Goal: Find specific page/section: Find specific page/section

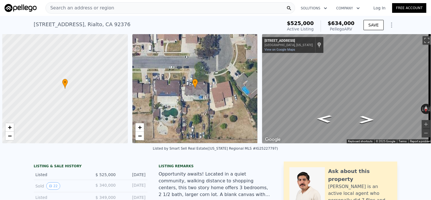
scroll to position [0, 2]
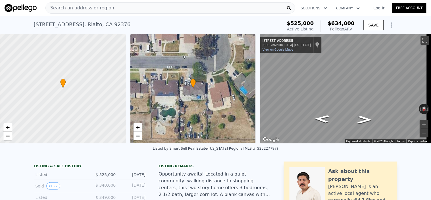
click at [111, 8] on div "Search an address or region" at bounding box center [170, 7] width 250 height 11
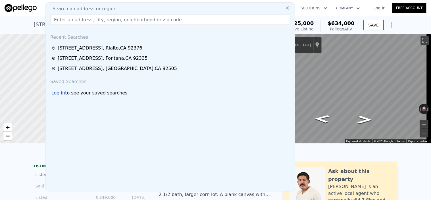
click at [96, 19] on input "text" at bounding box center [170, 19] width 240 height 10
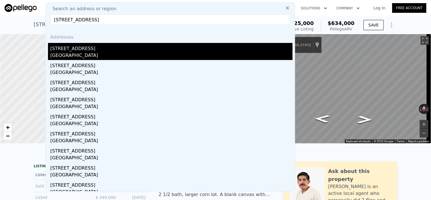
type input "[STREET_ADDRESS]"
click at [102, 47] on div "[STREET_ADDRESS]" at bounding box center [171, 47] width 242 height 9
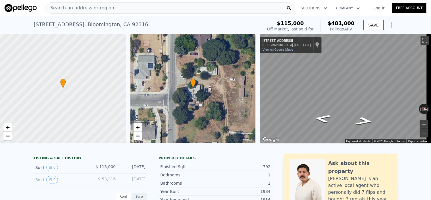
click at [430, 87] on div "Search an address or region Solutions Company Open main menu Log In Free Accoun…" at bounding box center [215, 100] width 431 height 200
click at [430, 83] on div "Search an address or region Solutions Company Open main menu Log In Free Accoun…" at bounding box center [215, 100] width 431 height 200
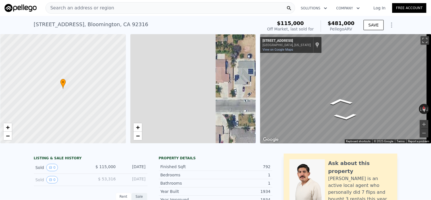
click at [335, 78] on div "• + − • + − ← Move left → Move right ↑ Move up ↓ Move down + Zoom in - Zoom out…" at bounding box center [215, 88] width 431 height 109
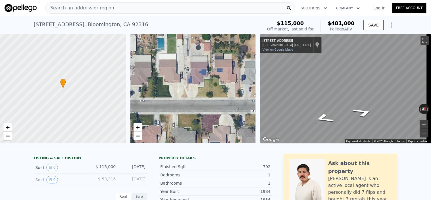
drag, startPoint x: 234, startPoint y: 72, endPoint x: 427, endPoint y: 78, distance: 192.6
click at [430, 79] on div "Search an address or region Solutions Company Open main menu Log In Free Accoun…" at bounding box center [215, 100] width 431 height 200
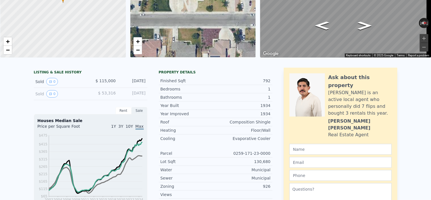
scroll to position [2, 0]
